Goal: Task Accomplishment & Management: Use online tool/utility

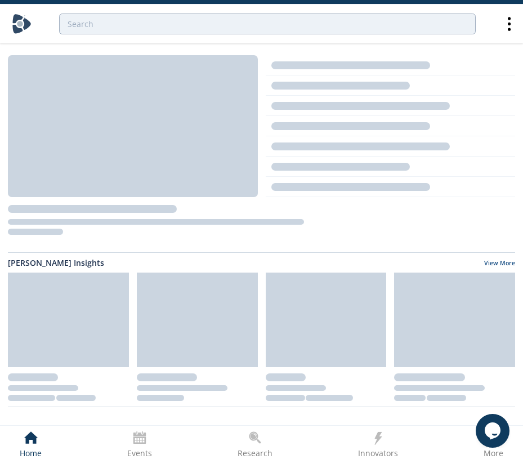
click at [505, 25] on icon at bounding box center [509, 24] width 20 height 20
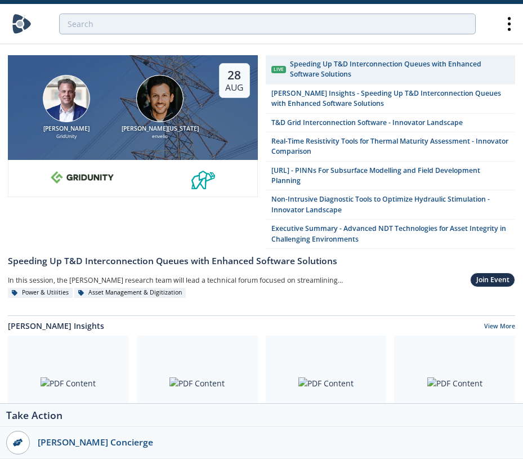
click at [504, 25] on icon at bounding box center [509, 24] width 20 height 20
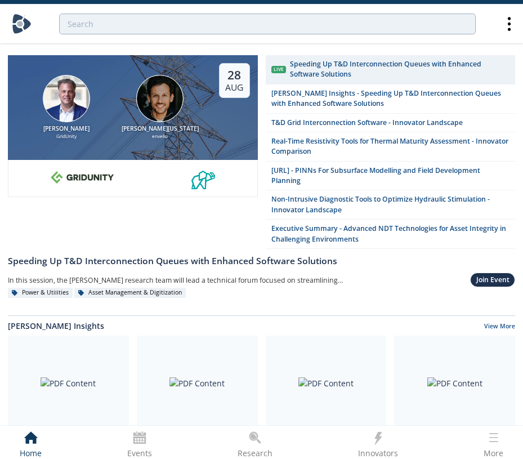
click at [504, 25] on icon at bounding box center [509, 24] width 20 height 20
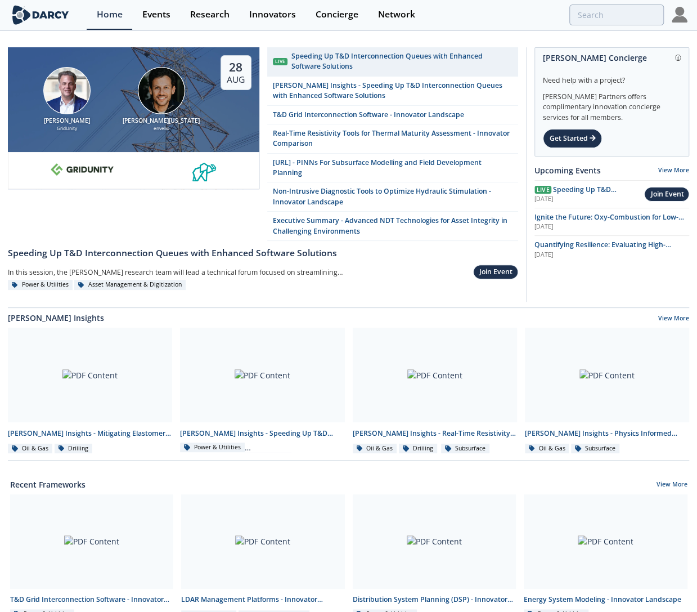
click at [522, 17] on img at bounding box center [680, 15] width 16 height 16
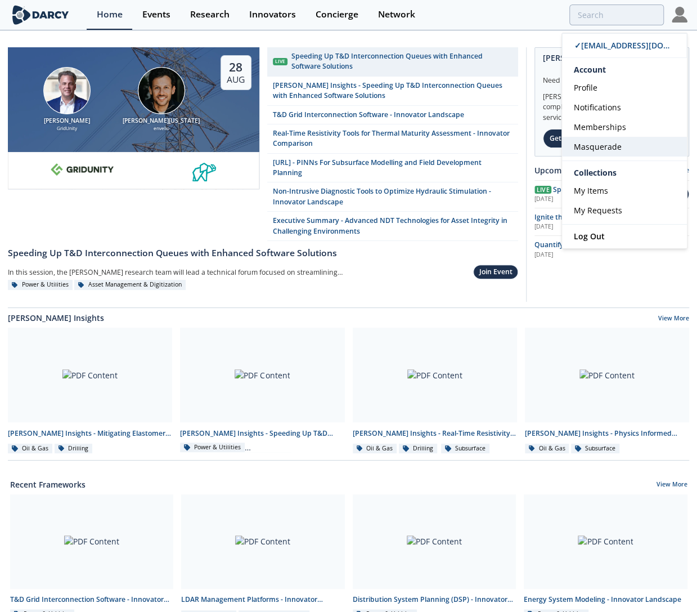
click at [522, 145] on span "Masquerade" at bounding box center [598, 146] width 48 height 11
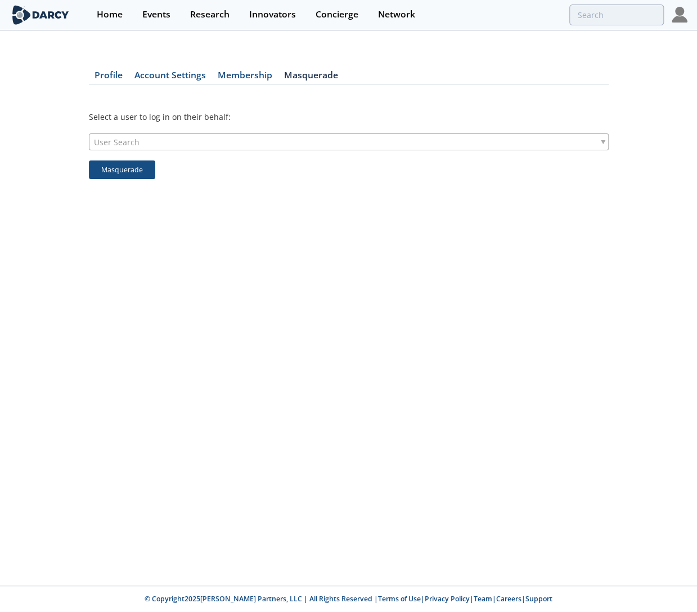
click at [477, 138] on div "User Search" at bounding box center [349, 141] width 520 height 17
click at [141, 151] on div "ppjm" at bounding box center [348, 160] width 519 height 20
click at [151, 160] on input "ppjm" at bounding box center [348, 159] width 514 height 15
click at [104, 162] on input "pjm chr" at bounding box center [348, 159] width 514 height 15
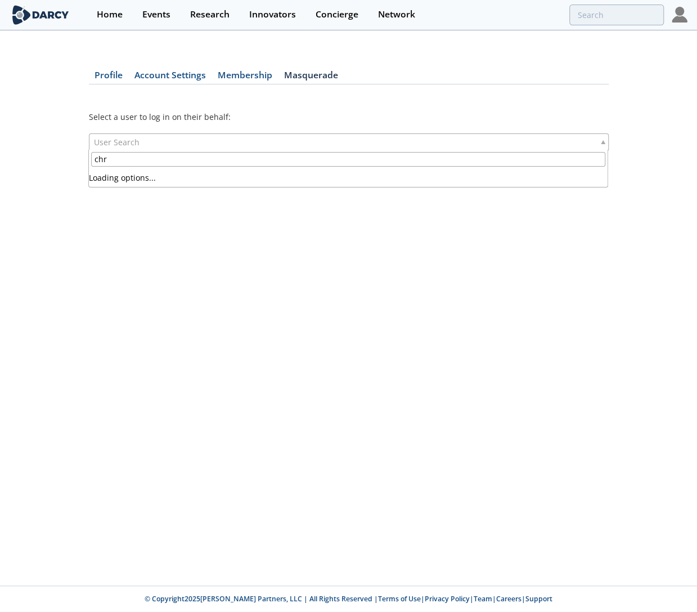
click at [119, 156] on input "chr" at bounding box center [348, 159] width 514 height 15
type input "c"
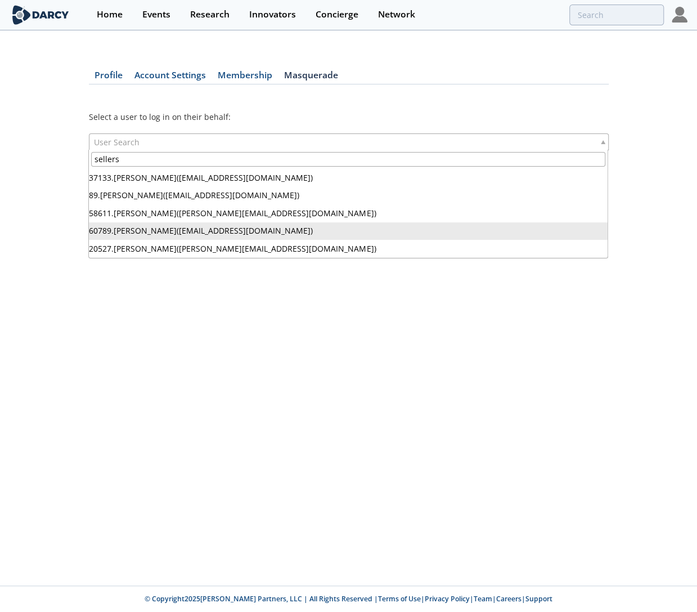
type input "sellers"
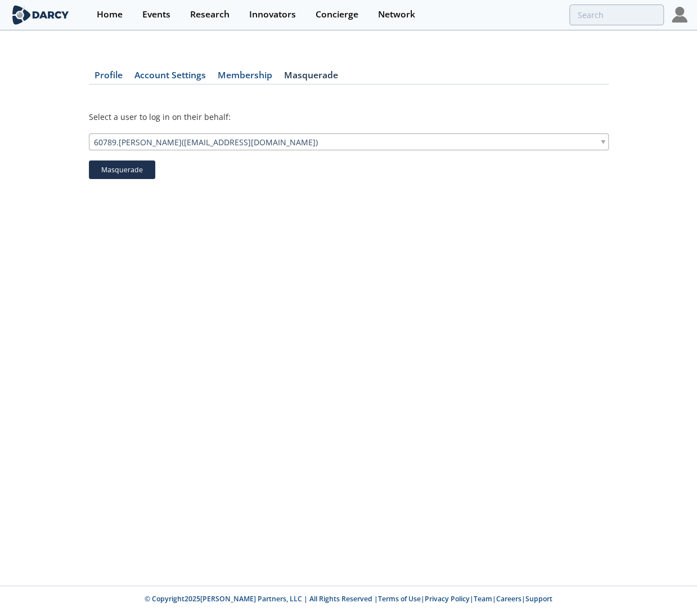
click at [138, 165] on button "Masquerade" at bounding box center [122, 169] width 66 height 19
